Goal: Navigation & Orientation: Understand site structure

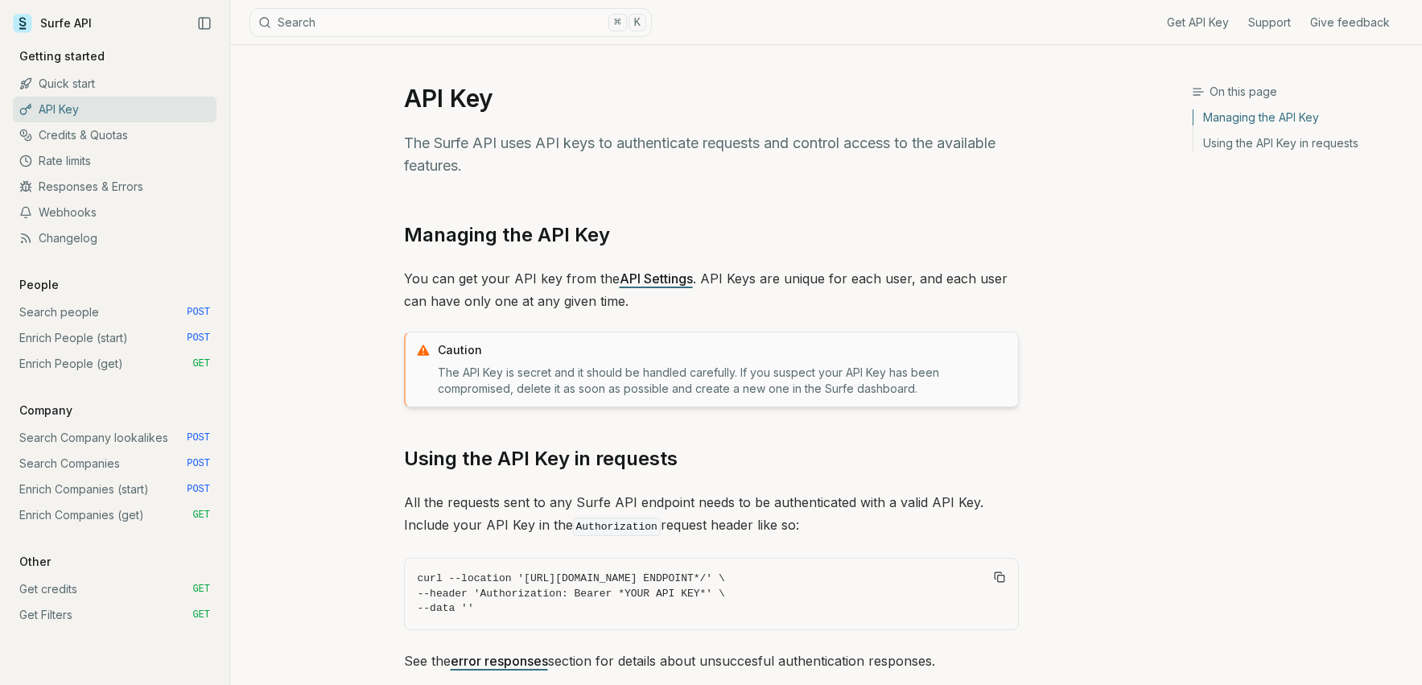
click at [205, 23] on icon "Collapse Sidebar" at bounding box center [204, 23] width 14 height 14
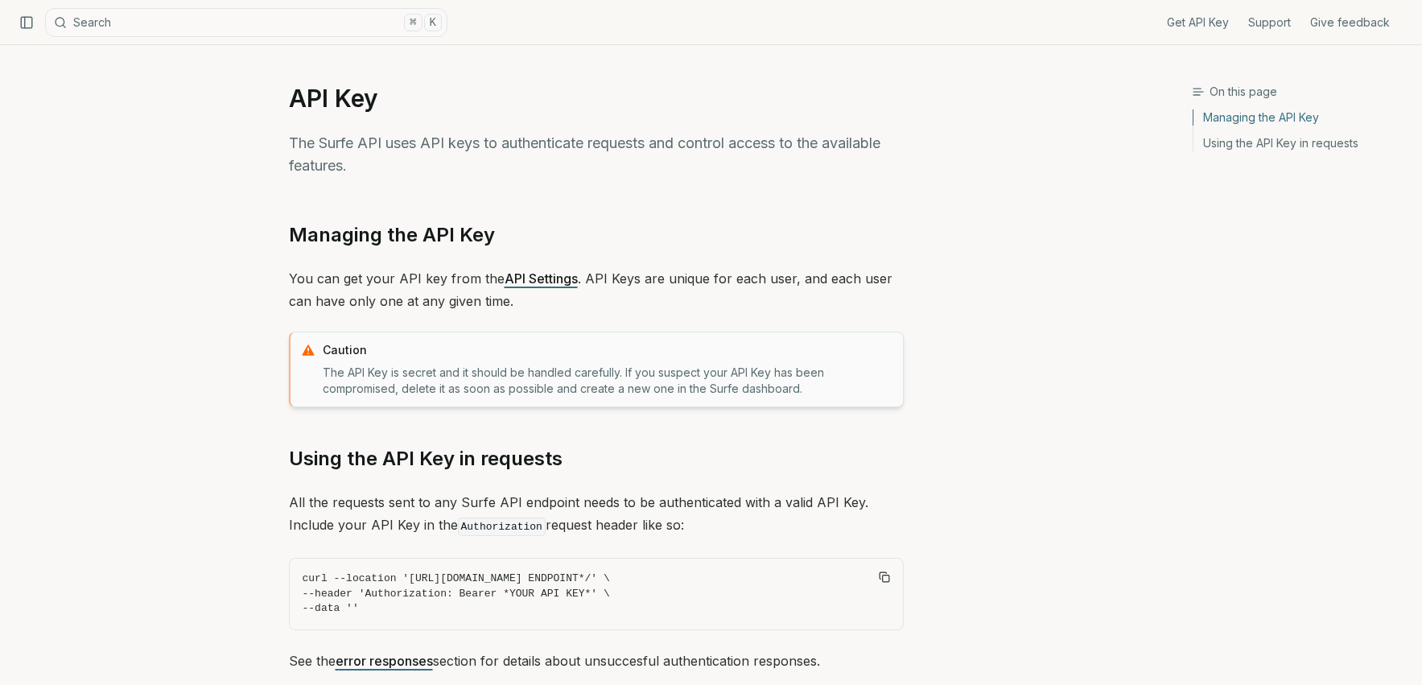
click at [26, 23] on icon "Collapse Sidebar" at bounding box center [26, 22] width 14 height 14
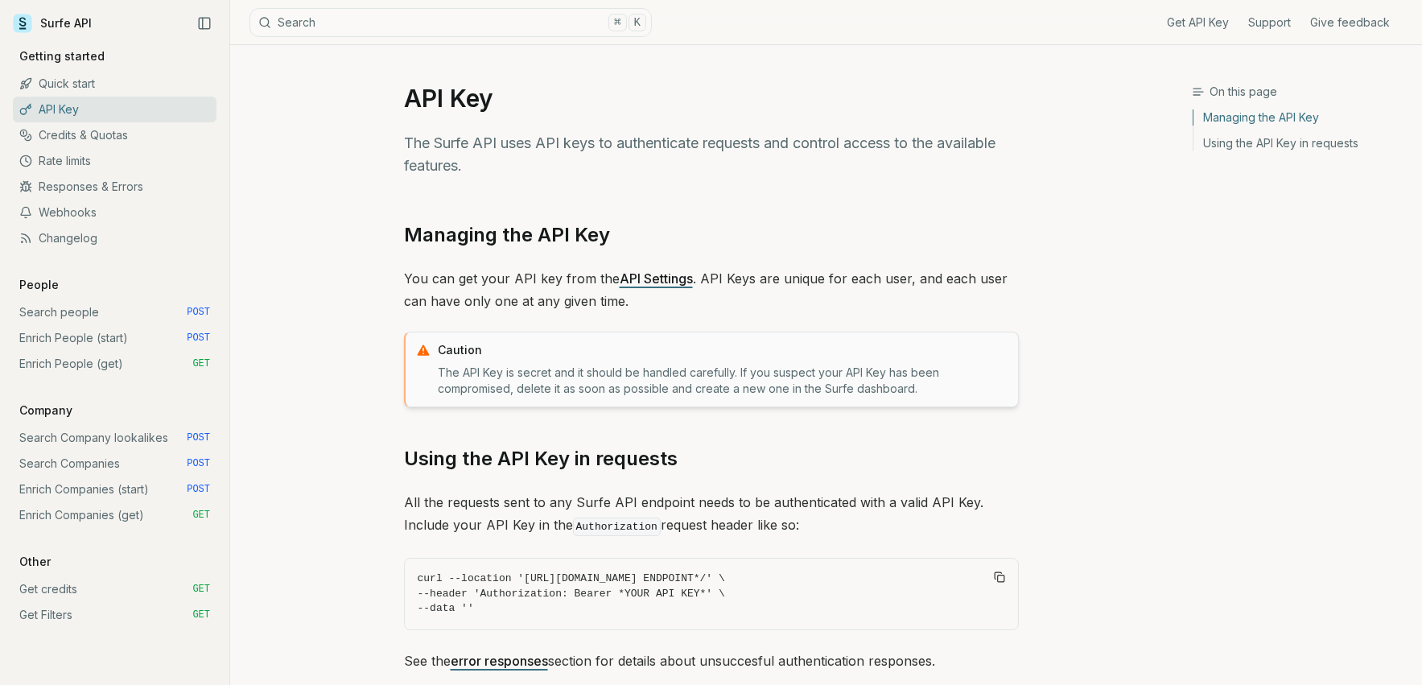
click at [19, 27] on icon at bounding box center [22, 23] width 19 height 19
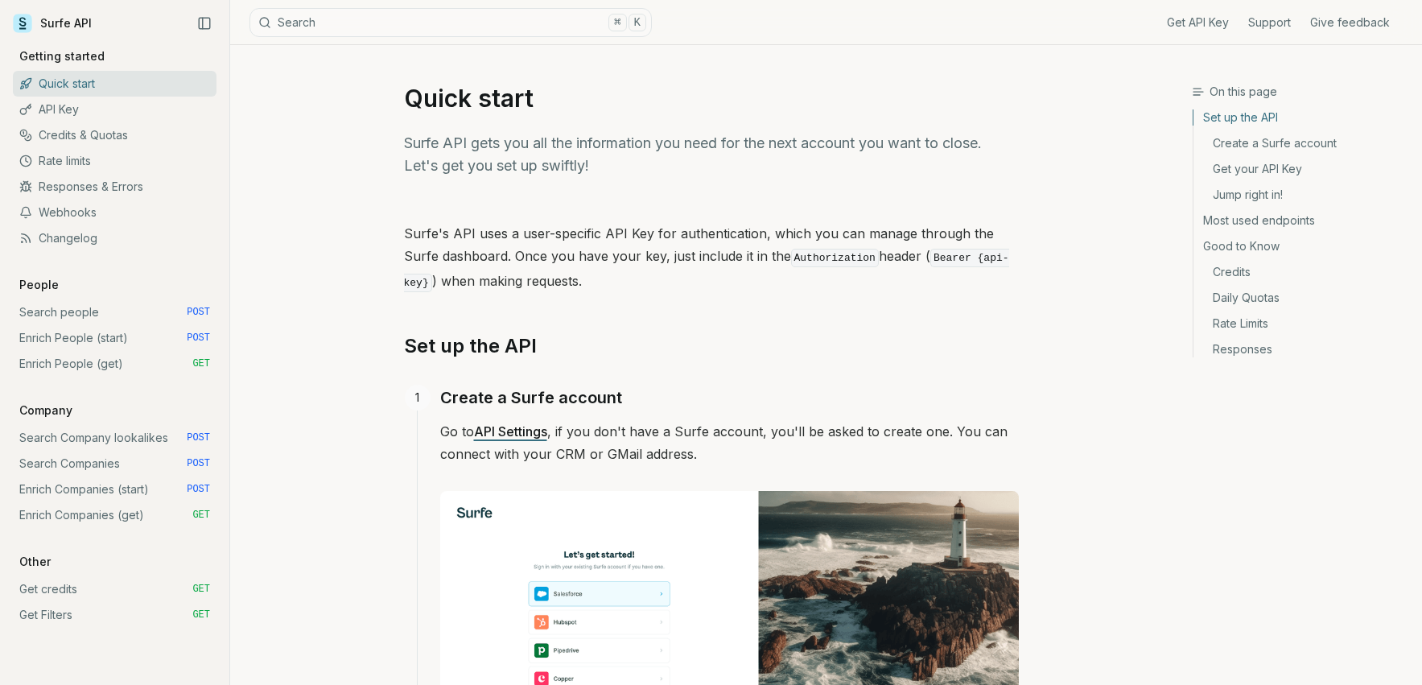
click at [61, 23] on link "Surfe API" at bounding box center [52, 23] width 79 height 24
click at [16, 24] on icon at bounding box center [22, 23] width 19 height 19
